Goal: Task Accomplishment & Management: Use online tool/utility

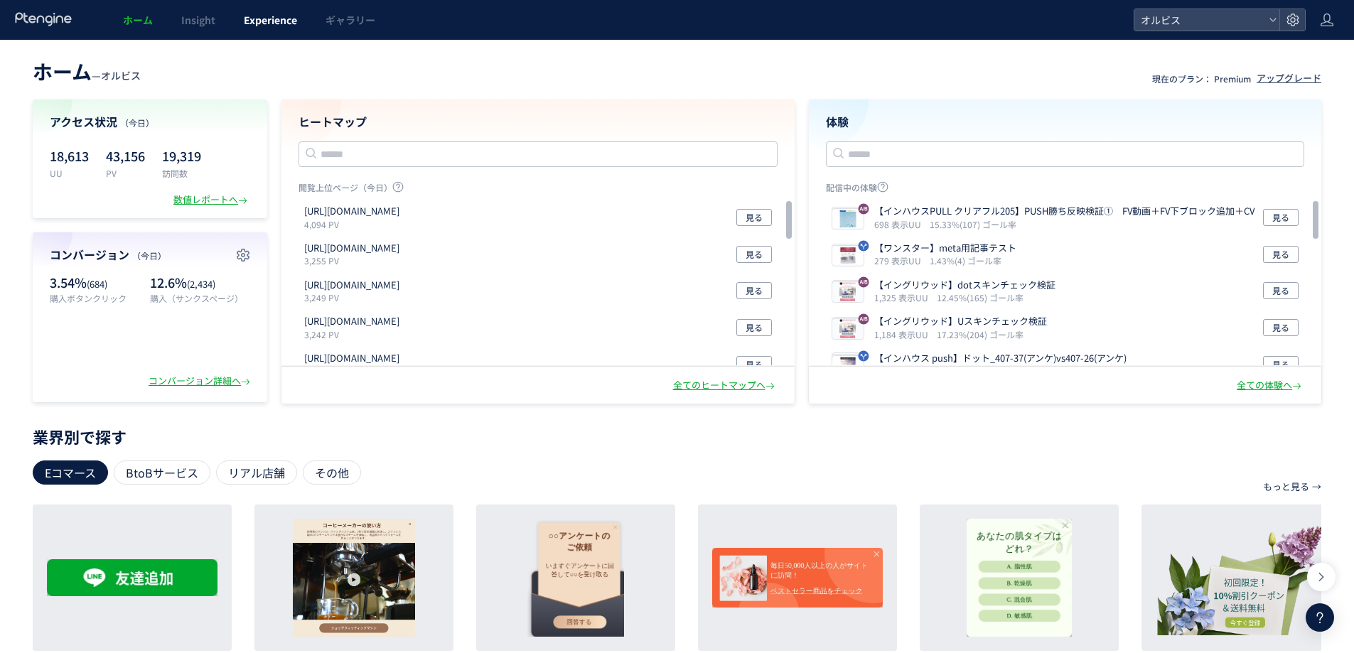
click at [277, 24] on span "Experience" at bounding box center [270, 20] width 53 height 14
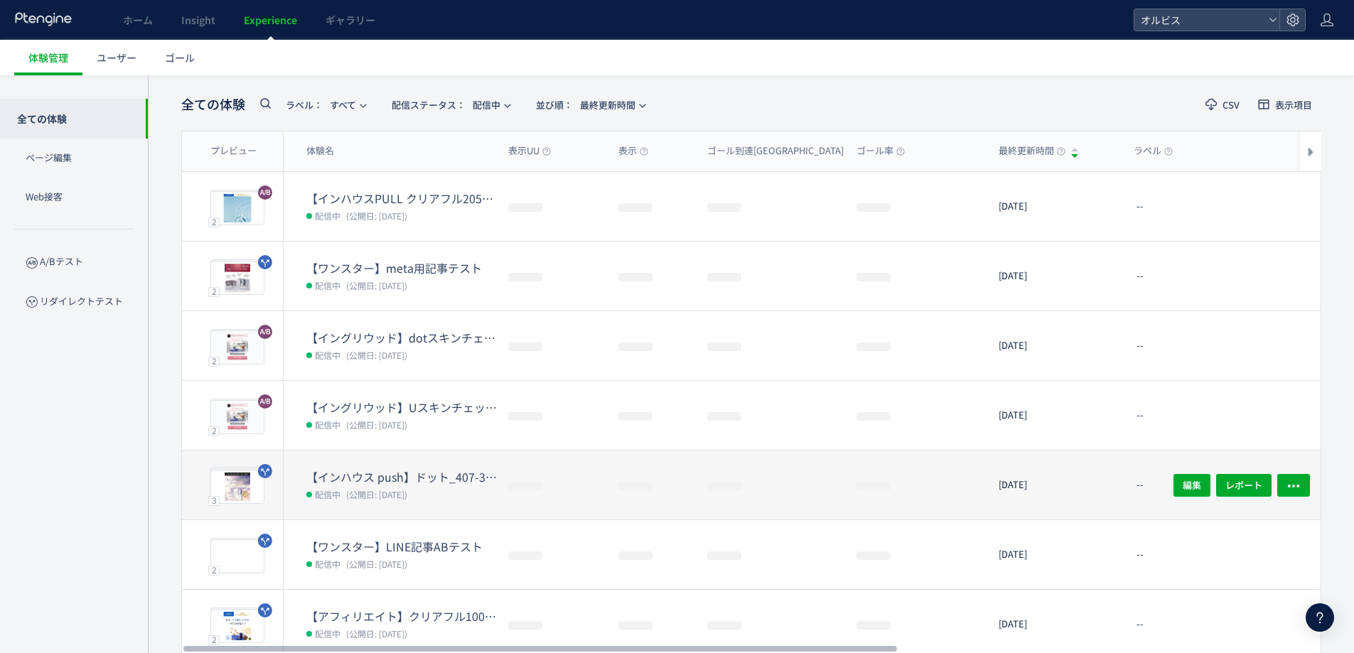
scroll to position [95, 0]
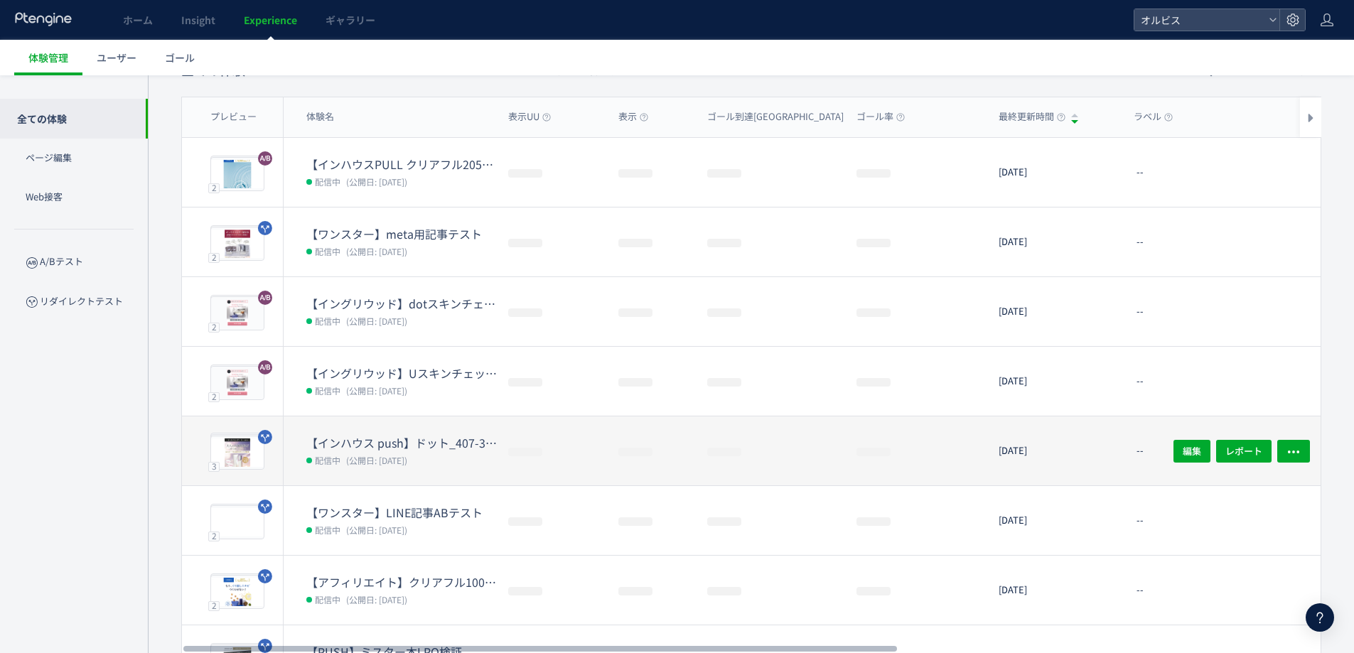
click at [395, 451] on dd "配信中 (公開日: [DATE])" at bounding box center [401, 460] width 191 height 18
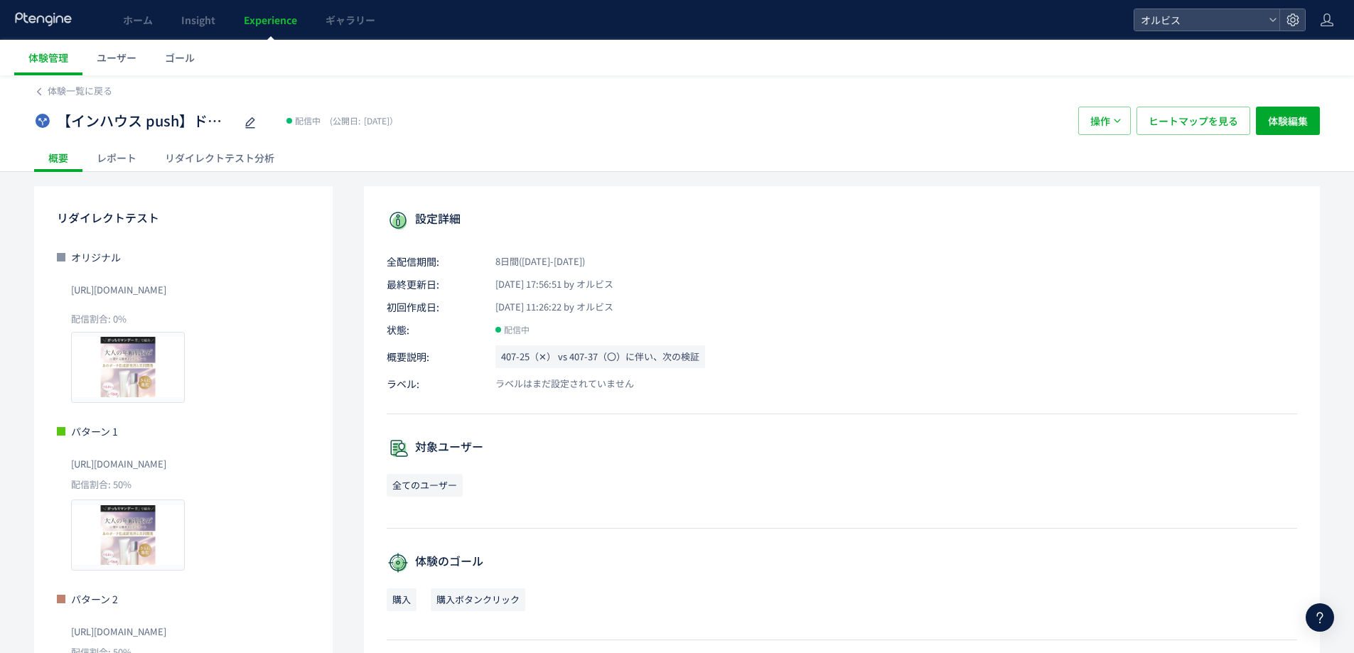
click at [239, 149] on div "リダイレクトテスト分析" at bounding box center [220, 158] width 138 height 28
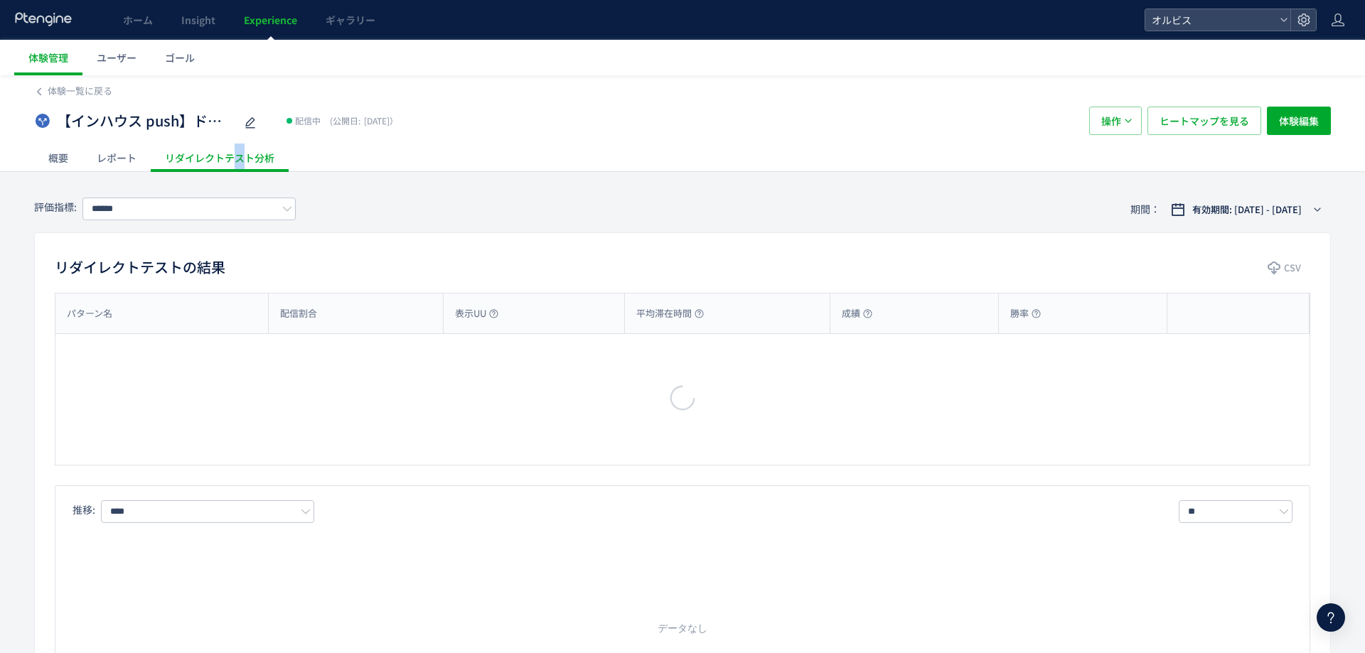
type input "**"
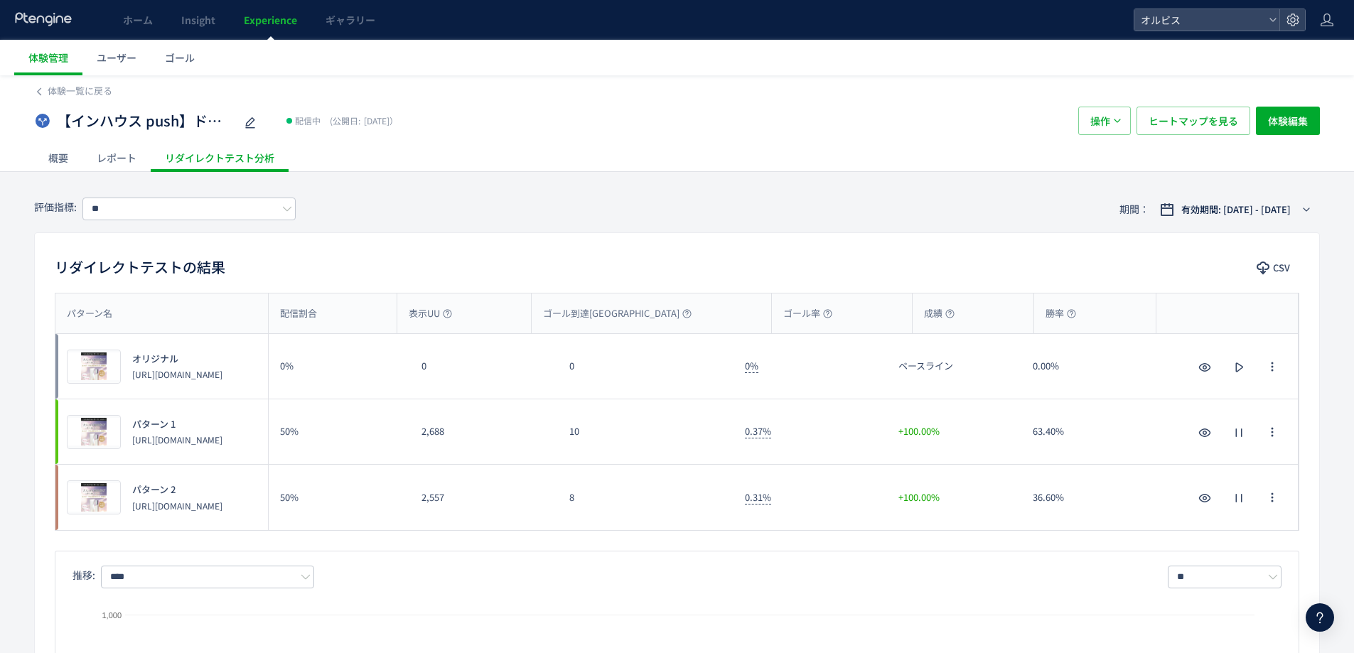
click at [622, 507] on div "8" at bounding box center [646, 497] width 176 height 65
click at [270, 16] on span "Experience" at bounding box center [270, 20] width 53 height 14
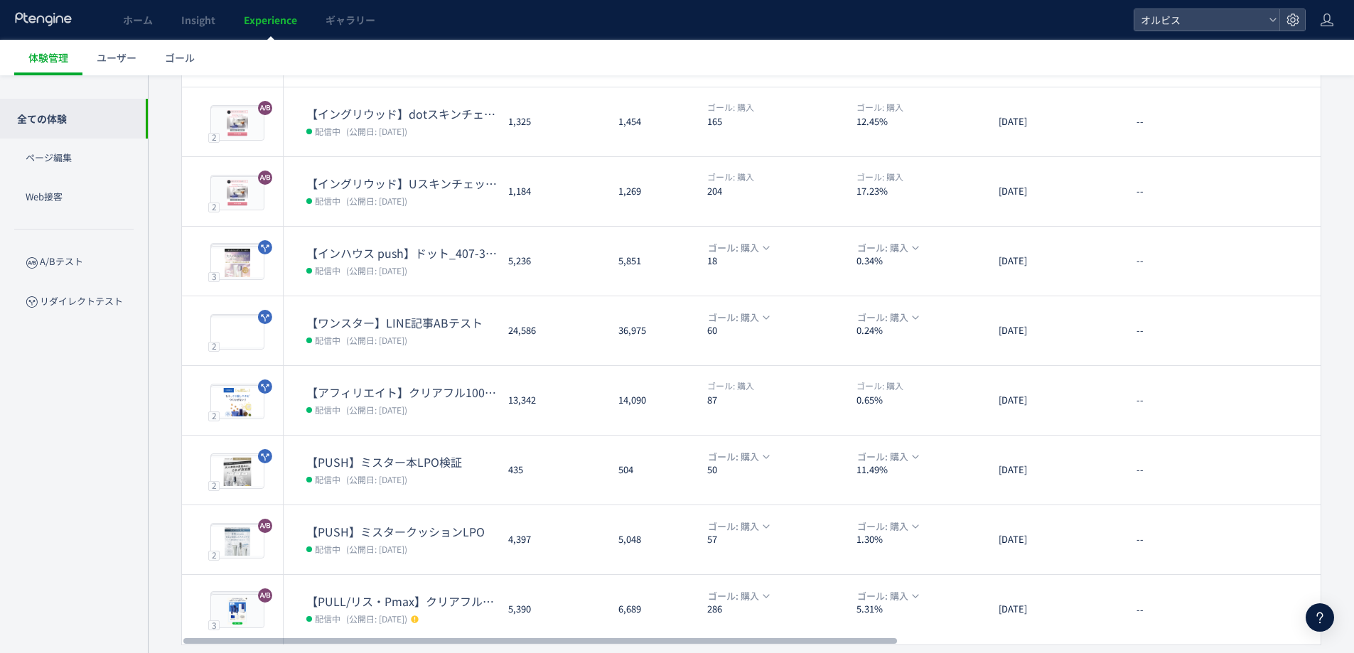
scroll to position [328, 0]
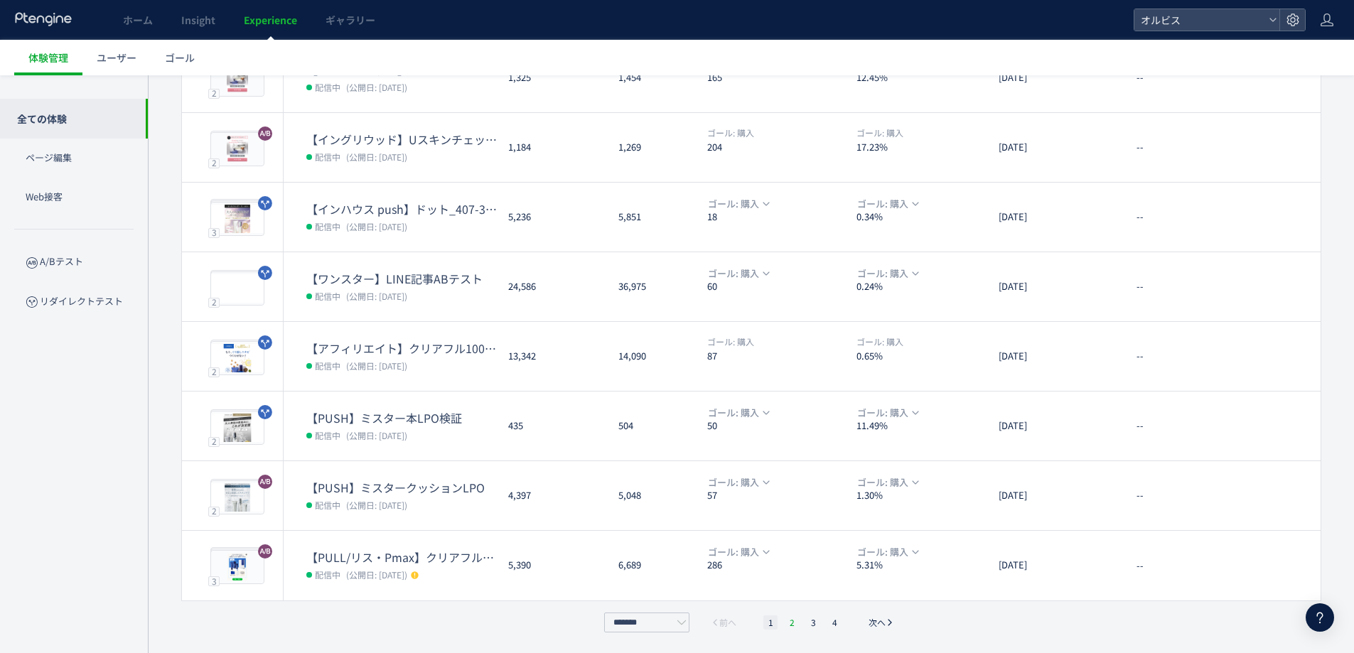
click at [792, 619] on li "2" at bounding box center [792, 623] width 14 height 14
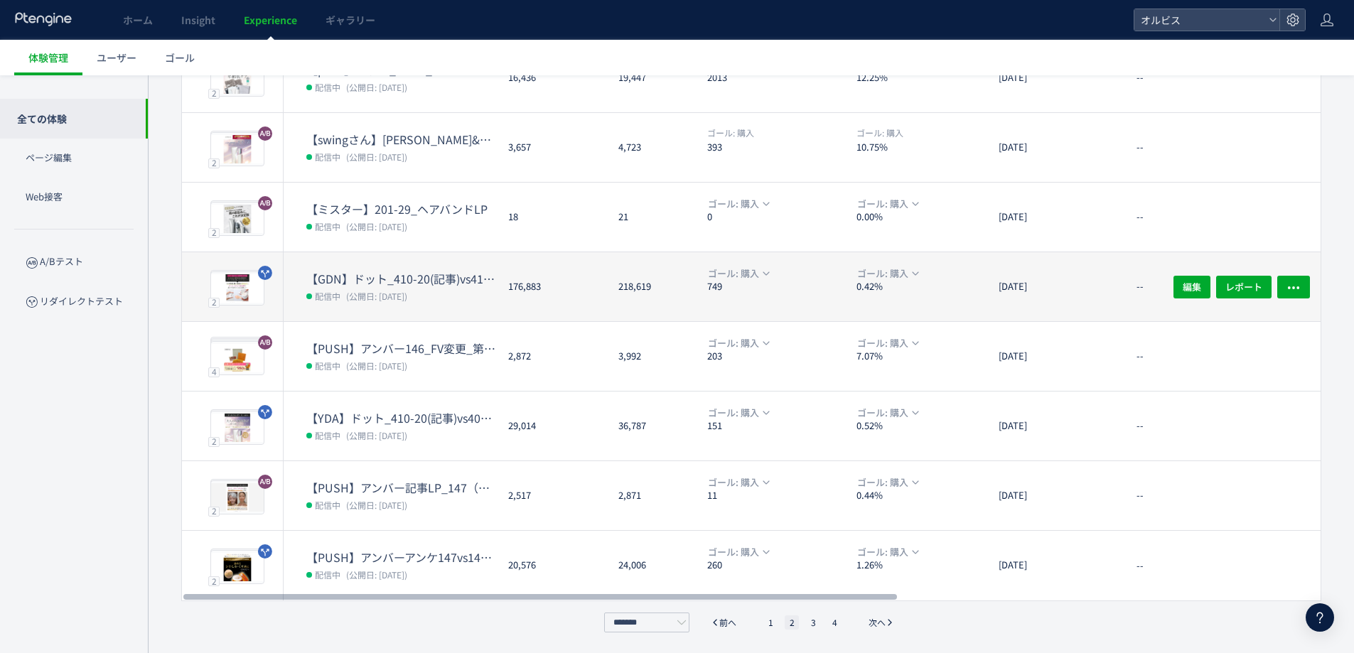
click at [414, 287] on dd "配信中 (公開日: [DATE])" at bounding box center [401, 296] width 191 height 18
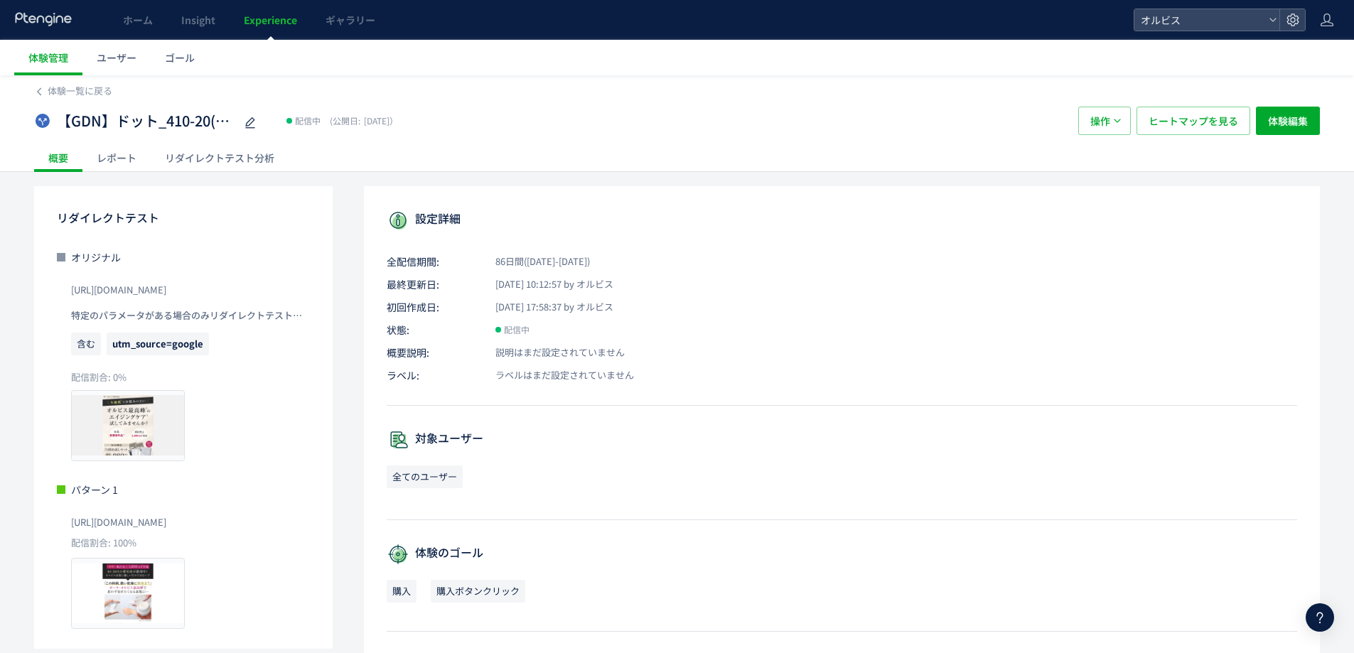
click at [182, 158] on div "リダイレクトテスト分析" at bounding box center [220, 158] width 138 height 28
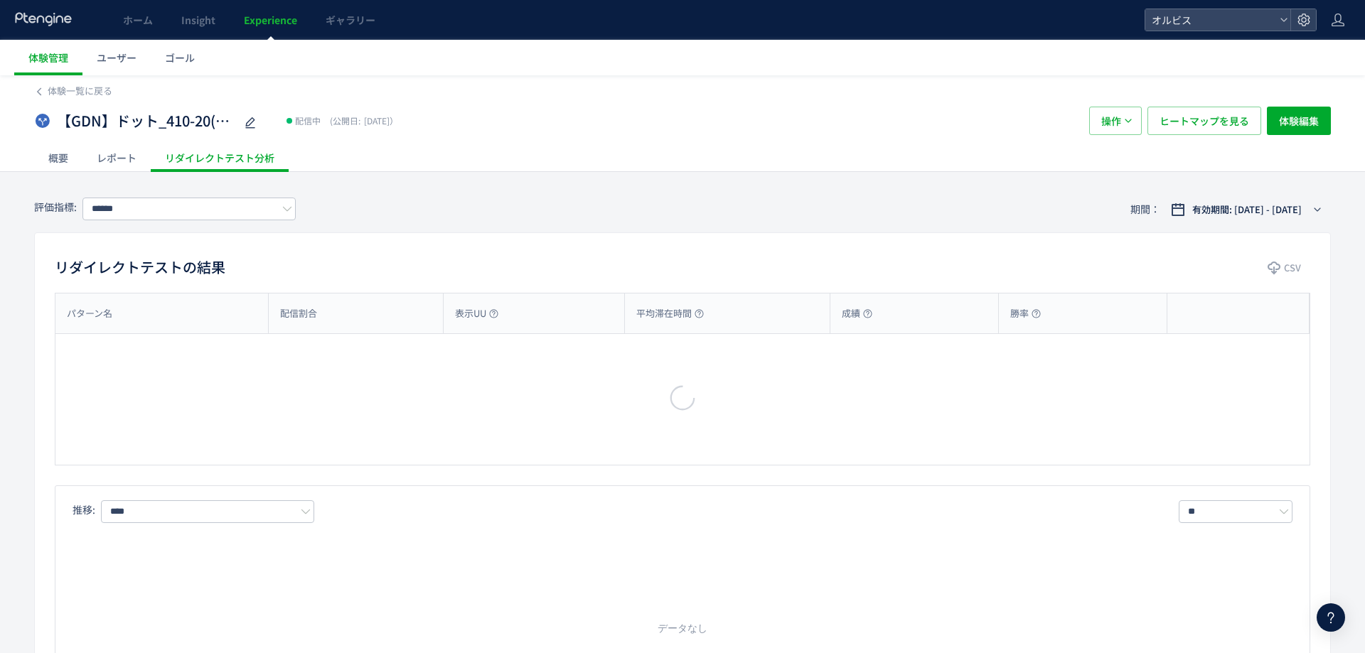
type input "**"
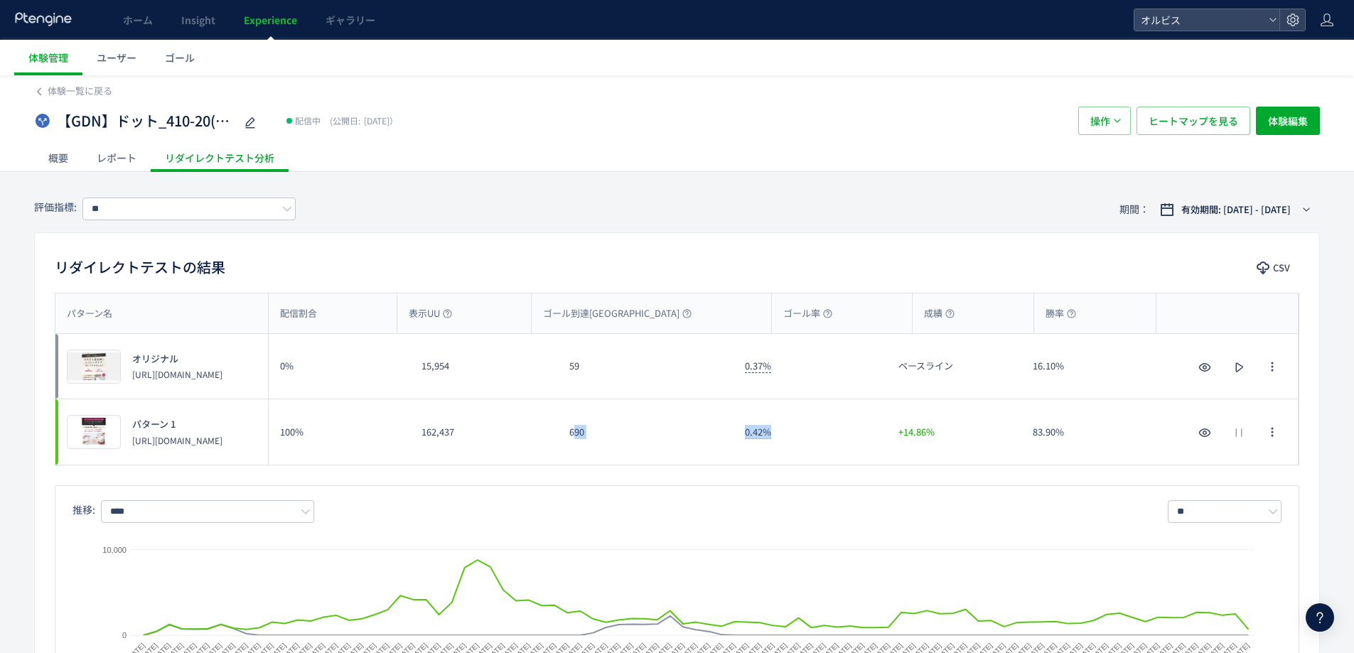
drag, startPoint x: 877, startPoint y: 446, endPoint x: 574, endPoint y: 440, distance: 302.9
click at [574, 440] on div "プレビュー パターン 1 [URL][DOMAIN_NAME] 100% 162,437 690 0.42% +14.86% 83.90% プレビュー パター…" at bounding box center [676, 432] width 1243 height 65
click at [699, 473] on div "パターン名 配信割合 表示UU ゴール到達UU ゴール率 成績 勝率 パターン名 プレビュー オリジナル [URL][DOMAIN_NAME] 0% 15,9…" at bounding box center [677, 504] width 1285 height 422
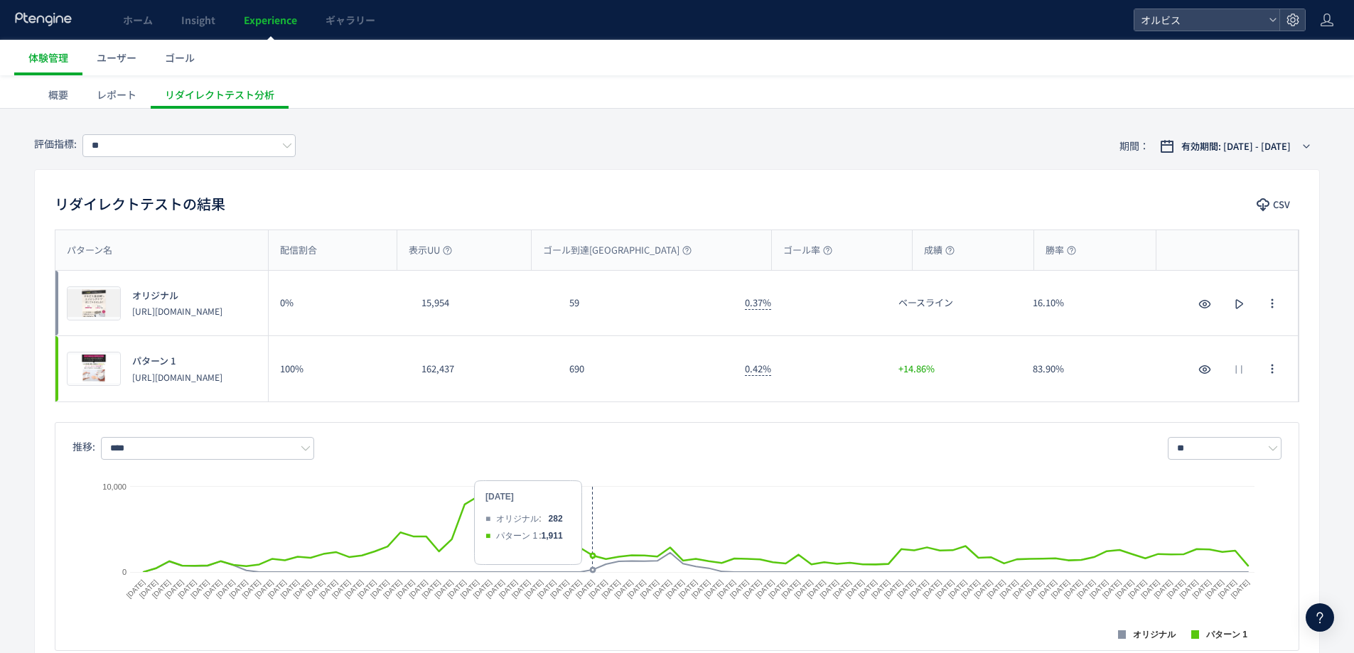
scroll to position [95, 0]
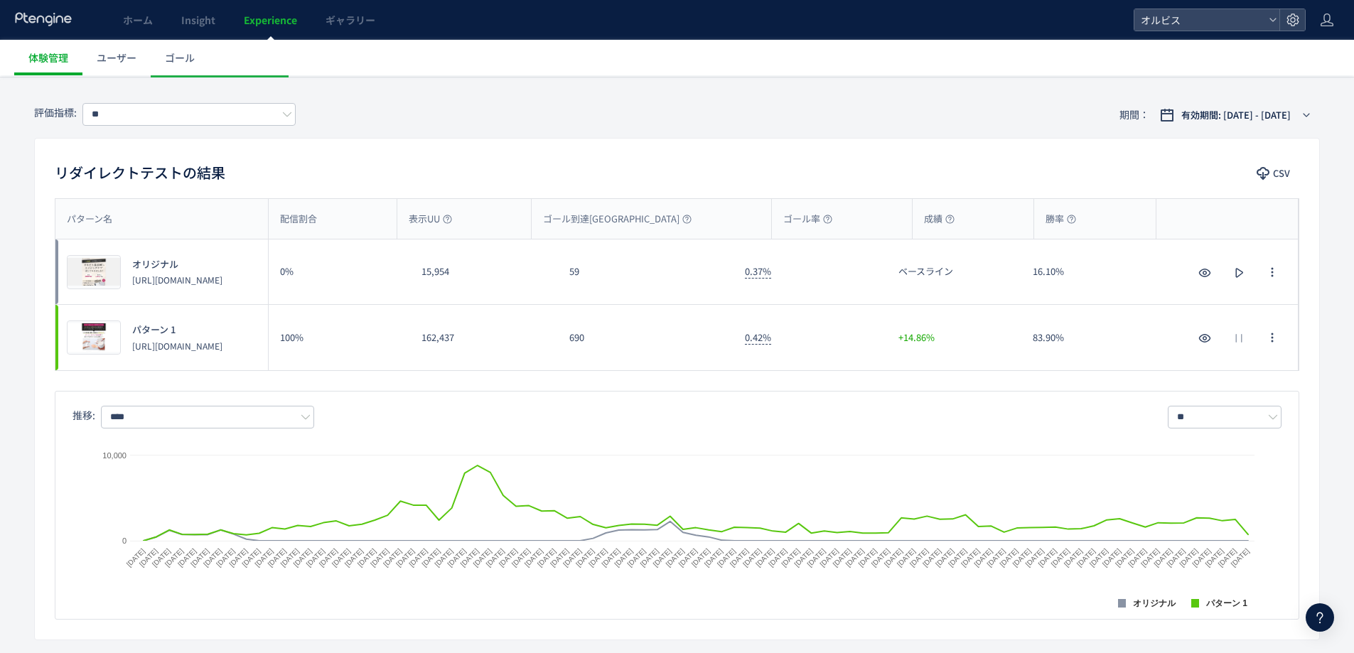
drag, startPoint x: 203, startPoint y: 359, endPoint x: 132, endPoint y: 338, distance: 74.2
click at [132, 338] on div "プレビュー パターン 1 [URL][DOMAIN_NAME]" at bounding box center [161, 337] width 213 height 65
copy p "[URL][DOMAIN_NAME]"
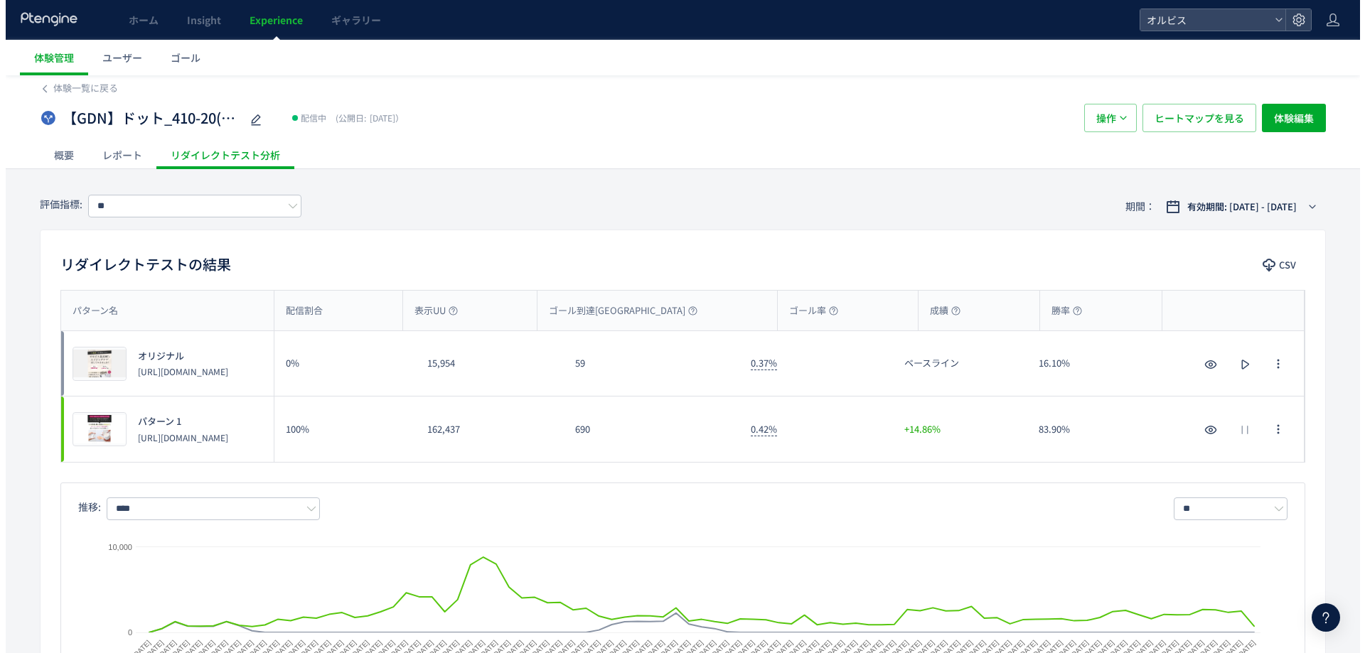
scroll to position [0, 0]
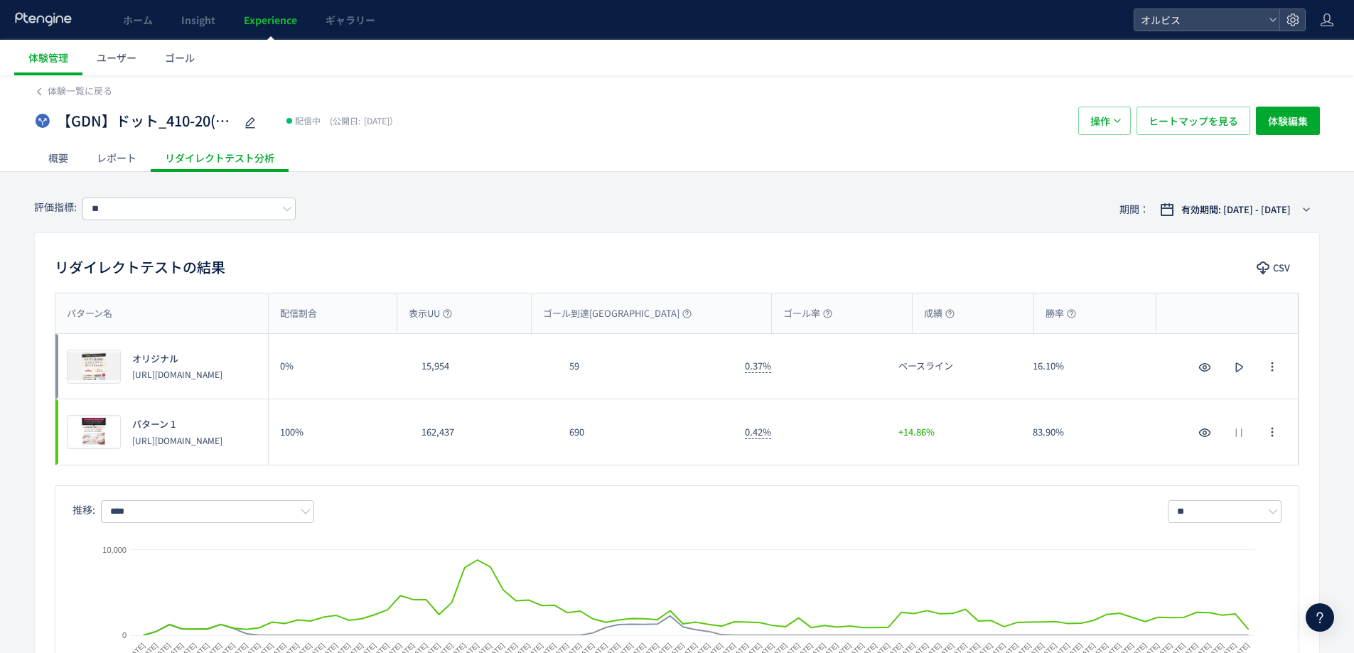
click at [271, 27] on link "Experience" at bounding box center [271, 20] width 82 height 40
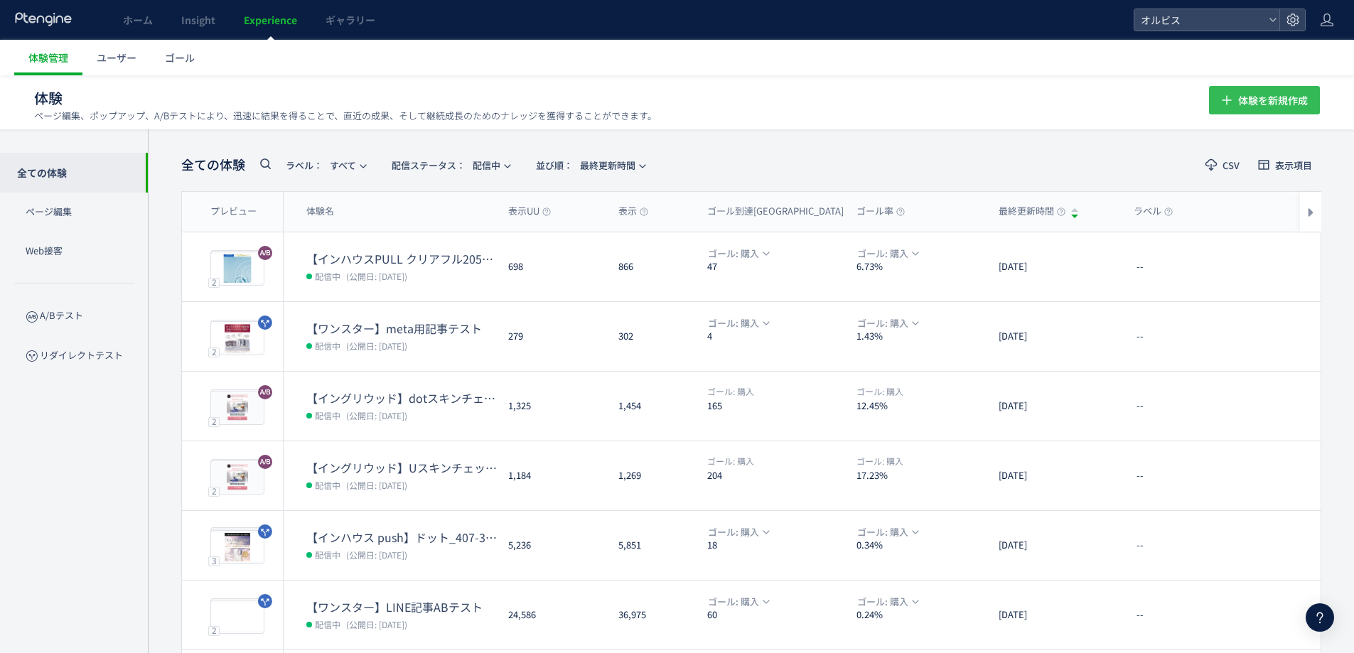
click at [1285, 107] on span "体験を新規作成" at bounding box center [1273, 100] width 70 height 28
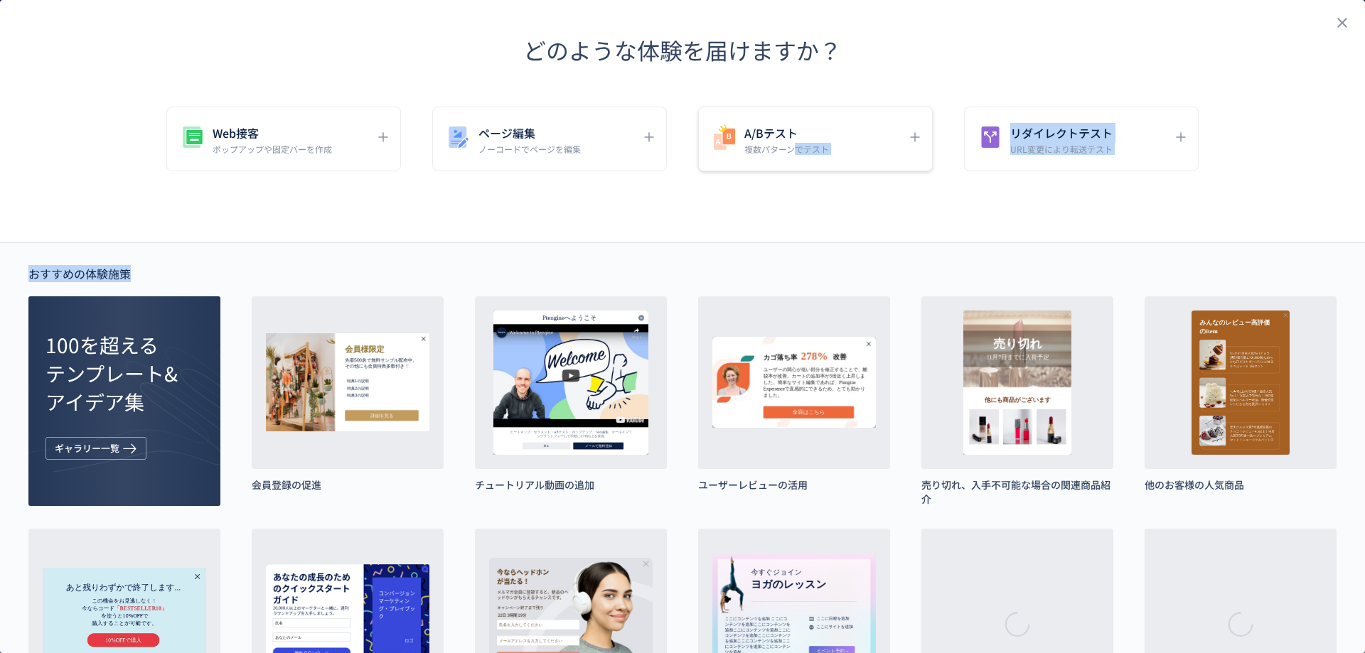
drag, startPoint x: 788, startPoint y: 144, endPoint x: 777, endPoint y: 171, distance: 29.3
click at [774, 225] on div "どのような体験を届けますか？ Web接客 ポップアップや固定バーを作成 ページ編集 ノーコードでページを編集 A/Bテスト 複数パターンでテスト リダイレクト…" at bounding box center [682, 495] width 1365 height 990
click at [781, 137] on h5 "A/Bテスト" at bounding box center [786, 133] width 85 height 20
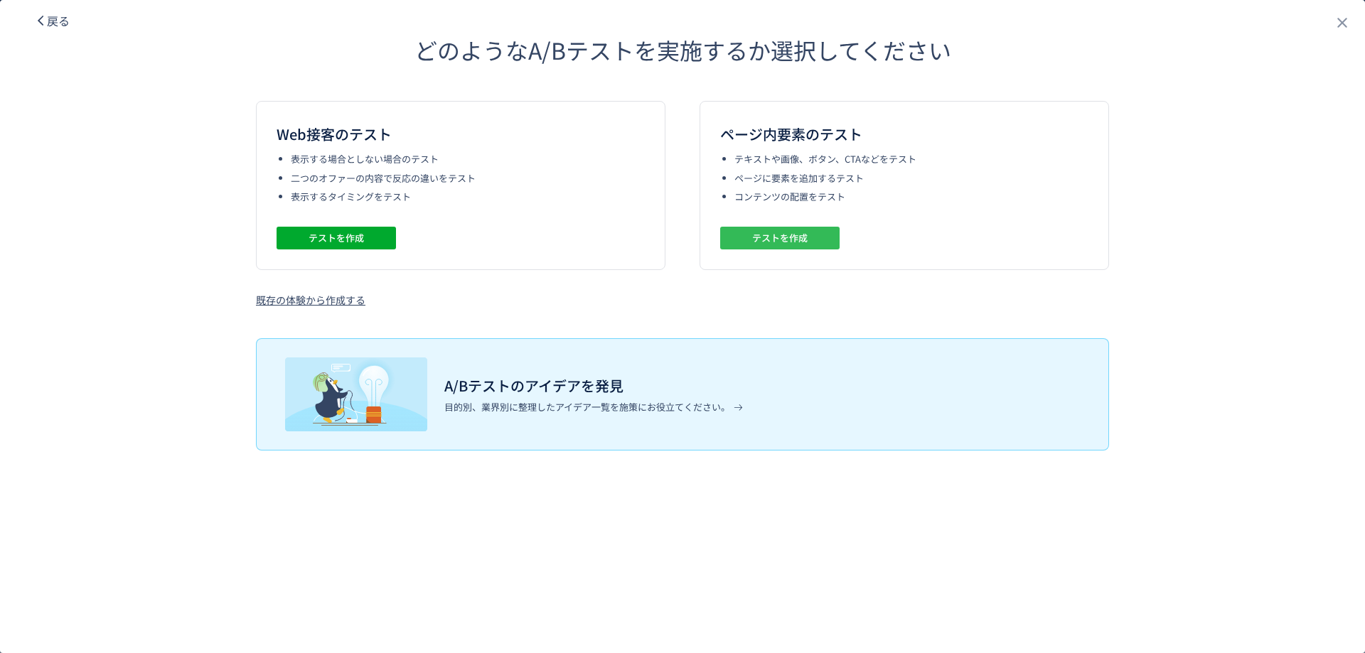
click at [755, 234] on span "テストを作成" at bounding box center [779, 238] width 55 height 23
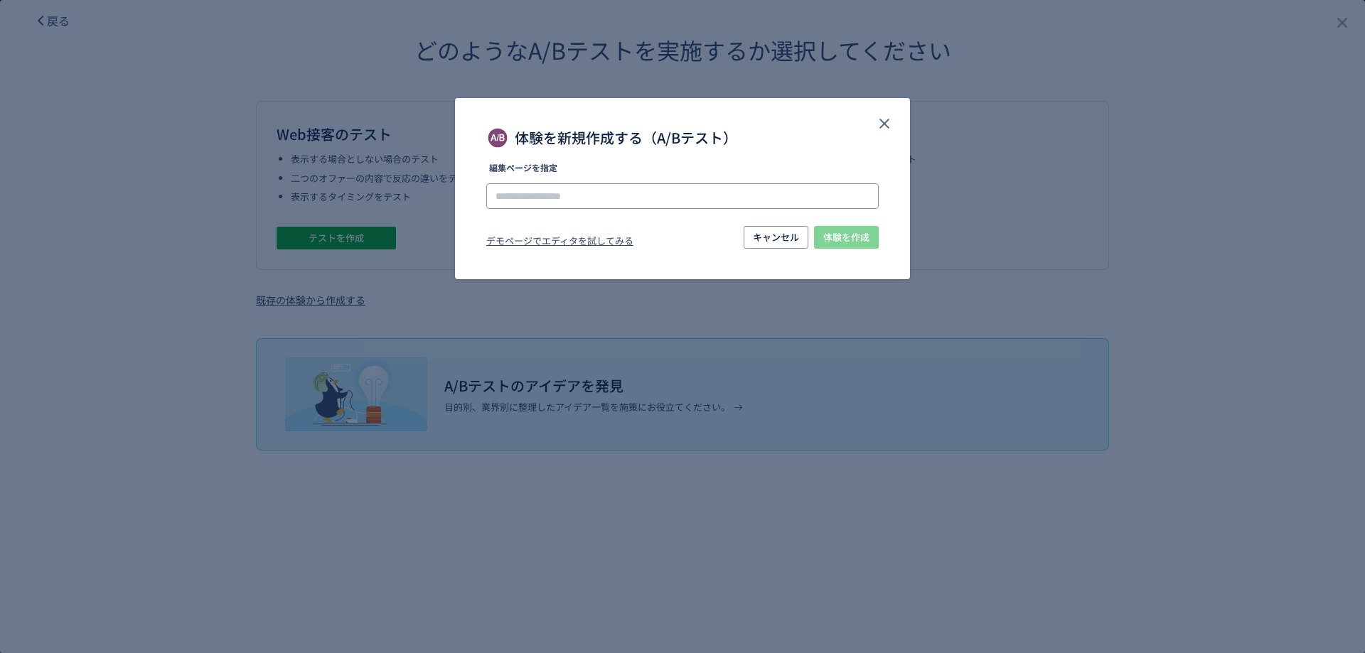
click at [557, 194] on input "体験を新規作成する（A/Bテスト）" at bounding box center [682, 196] width 392 height 26
paste input "**********"
type input "**********"
click at [848, 237] on li "[URL][DOMAIN_NAME]" at bounding box center [683, 236] width 381 height 24
click at [832, 238] on span "体験を作成" at bounding box center [846, 237] width 46 height 23
